Goal: Task Accomplishment & Management: Manage account settings

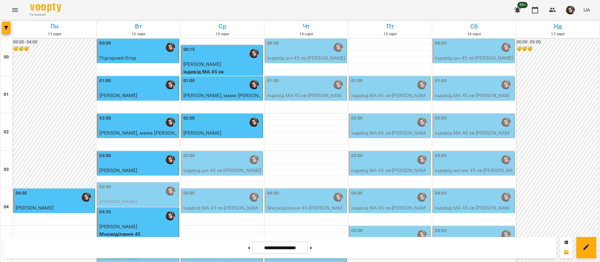
click at [205, 164] on div "03:00" at bounding box center [223, 160] width 78 height 14
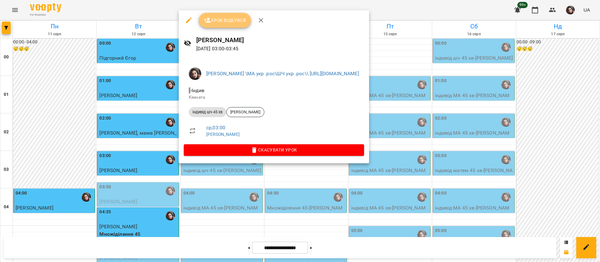
click at [230, 18] on span "Урок відбувся" at bounding box center [225, 21] width 43 height 8
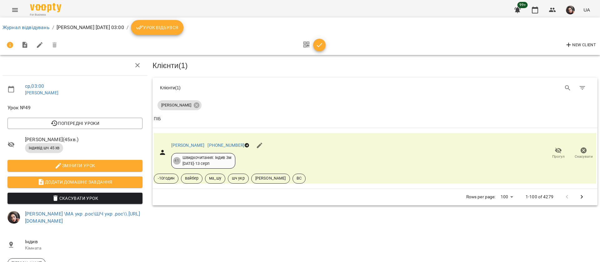
click at [179, 30] on span "Урок відбувся" at bounding box center [157, 28] width 43 height 8
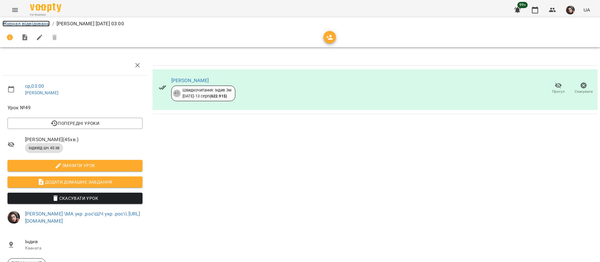
click at [28, 24] on link "Журнал відвідувань" at bounding box center [26, 24] width 47 height 6
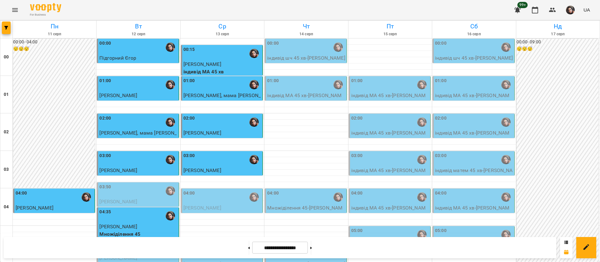
scroll to position [47, 0]
click at [228, 153] on div "03:00" at bounding box center [223, 160] width 78 height 14
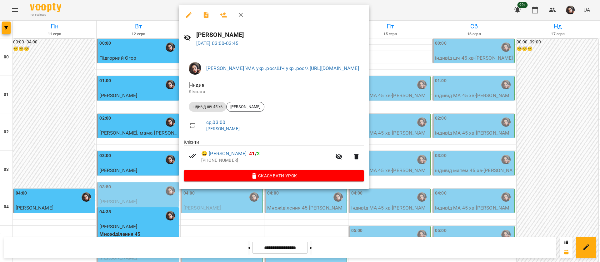
click at [470, 8] on div at bounding box center [300, 131] width 600 height 262
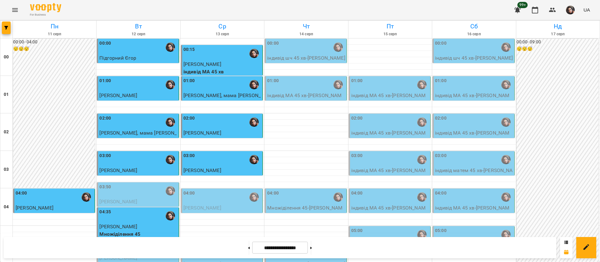
scroll to position [705, 0]
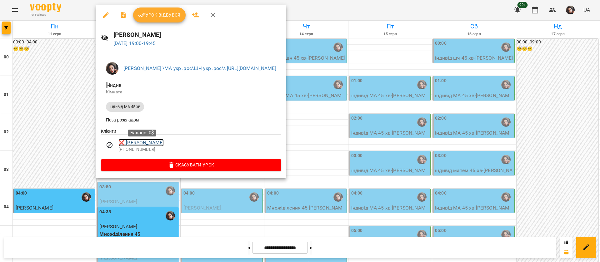
click at [156, 142] on link "❌ Деменчук Глорія" at bounding box center [140, 143] width 45 height 8
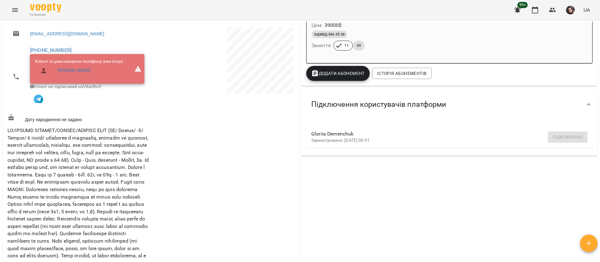
scroll to position [188, 0]
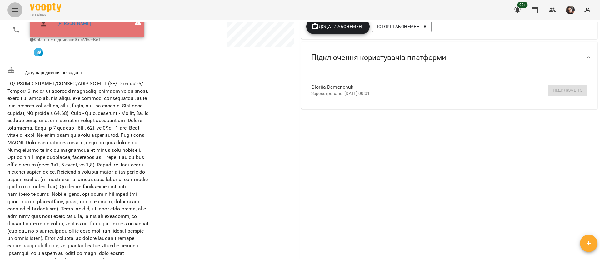
click at [14, 7] on icon "Menu" at bounding box center [15, 10] width 8 height 8
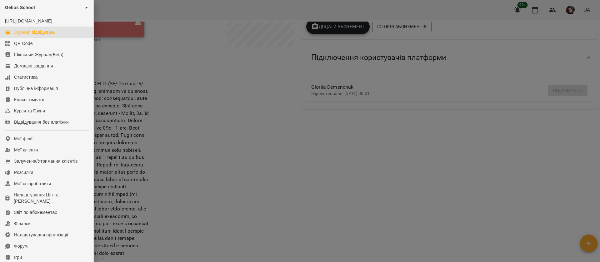
click at [24, 35] on div "Журнал відвідувань" at bounding box center [35, 32] width 42 height 6
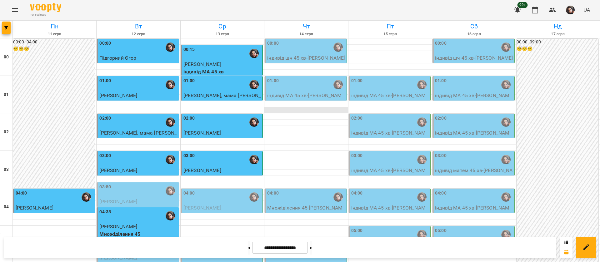
scroll to position [611, 0]
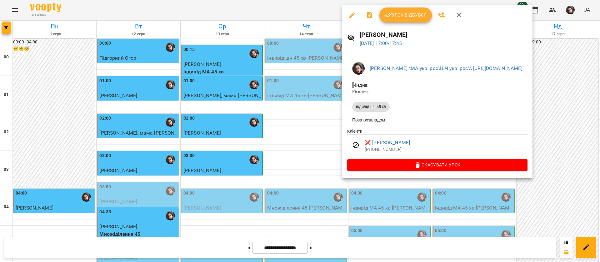
click at [266, 11] on div at bounding box center [300, 131] width 600 height 262
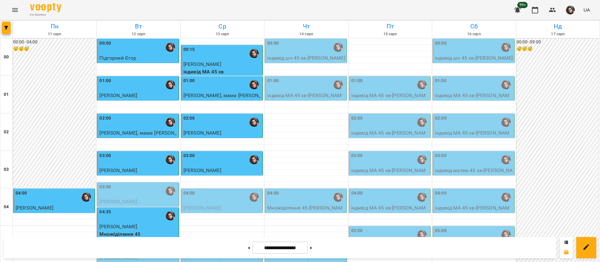
scroll to position [0, 0]
